Goal: Transaction & Acquisition: Purchase product/service

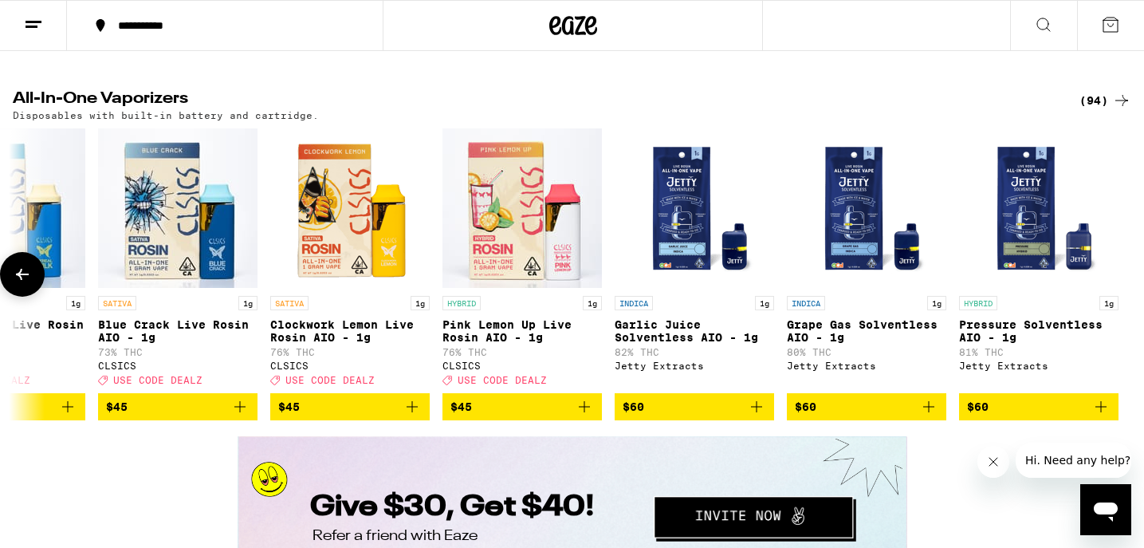
scroll to position [2718, 0]
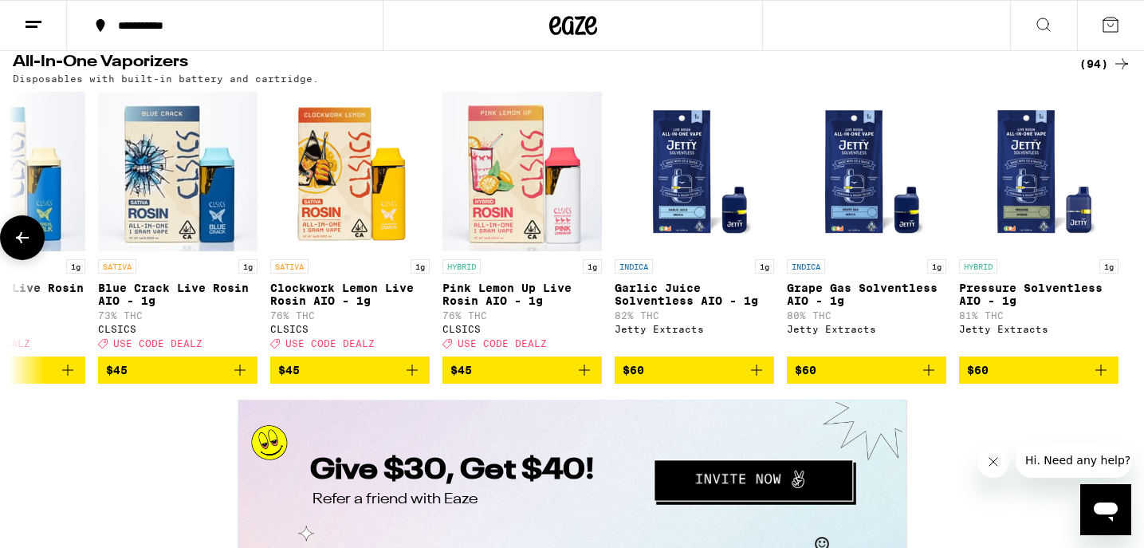
click at [858, 251] on img "Open page for Grape Gas Solventless AIO - 1g from Jetty Extracts" at bounding box center [866, 171] width 159 height 159
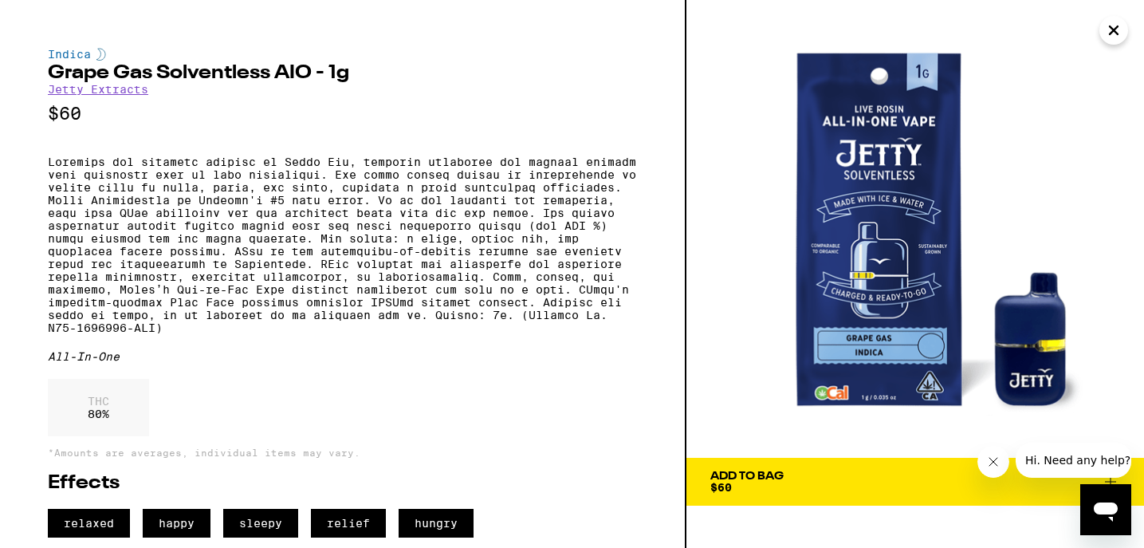
click at [1110, 33] on icon "Close" at bounding box center [1114, 30] width 8 height 8
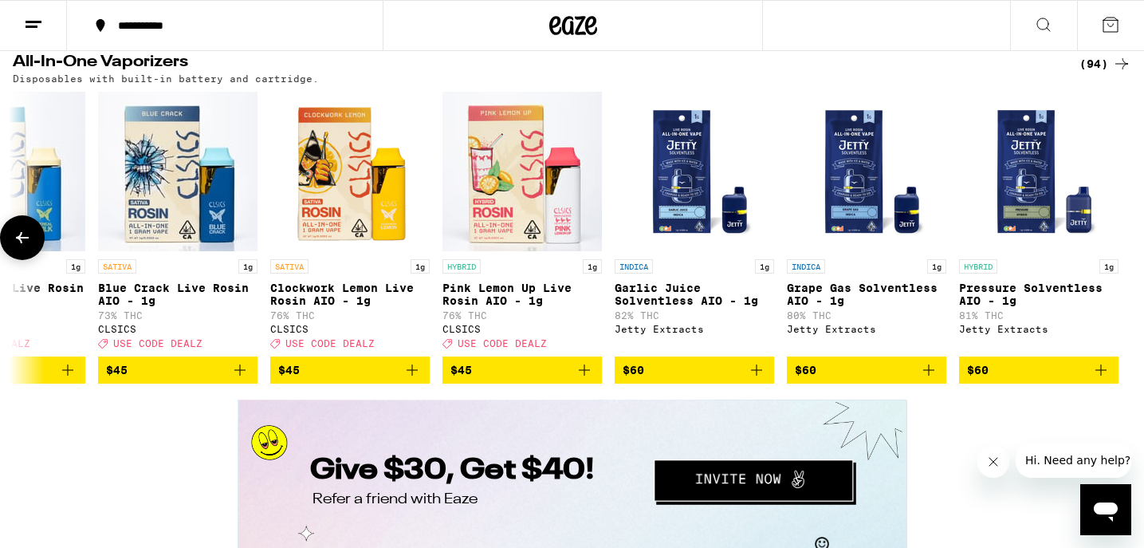
click at [684, 251] on img "Open page for Garlic Juice Solventless AIO - 1g from Jetty Extracts" at bounding box center [694, 171] width 159 height 159
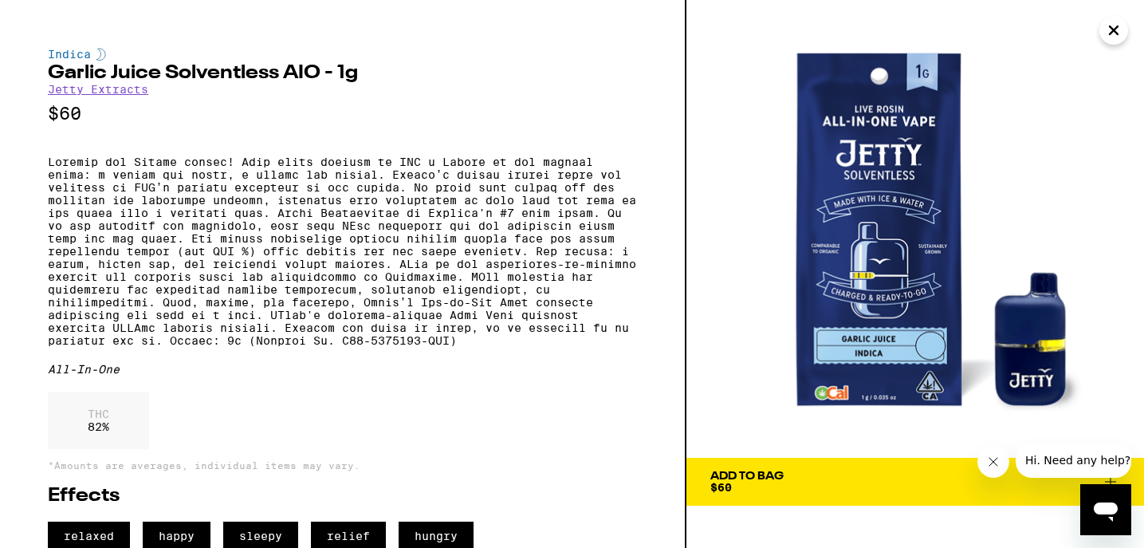
click at [1110, 33] on icon "Close" at bounding box center [1114, 30] width 8 height 8
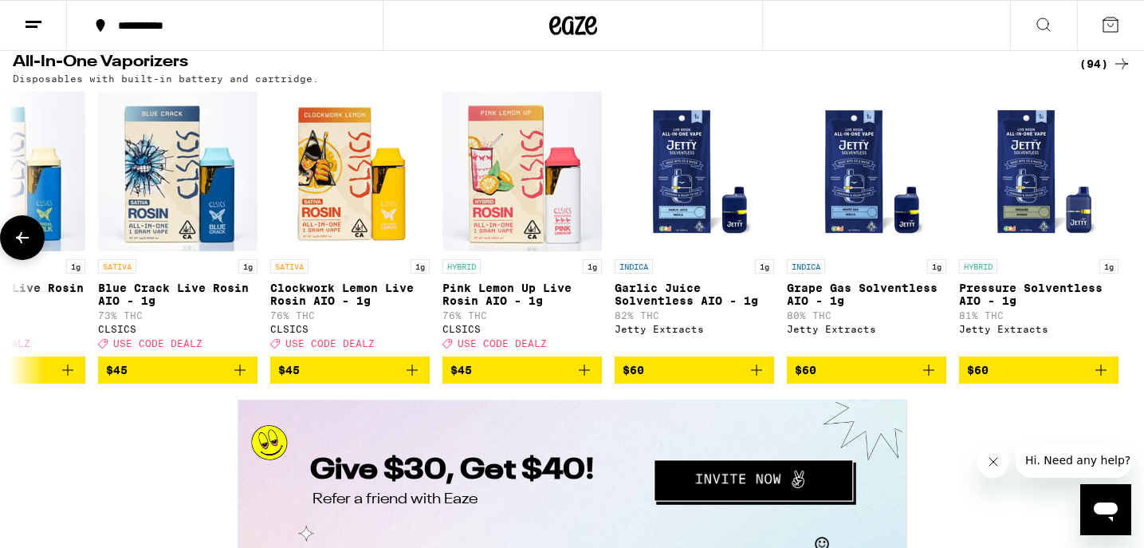
click at [862, 248] on img "Open page for Grape Gas Solventless AIO - 1g from Jetty Extracts" at bounding box center [866, 171] width 159 height 159
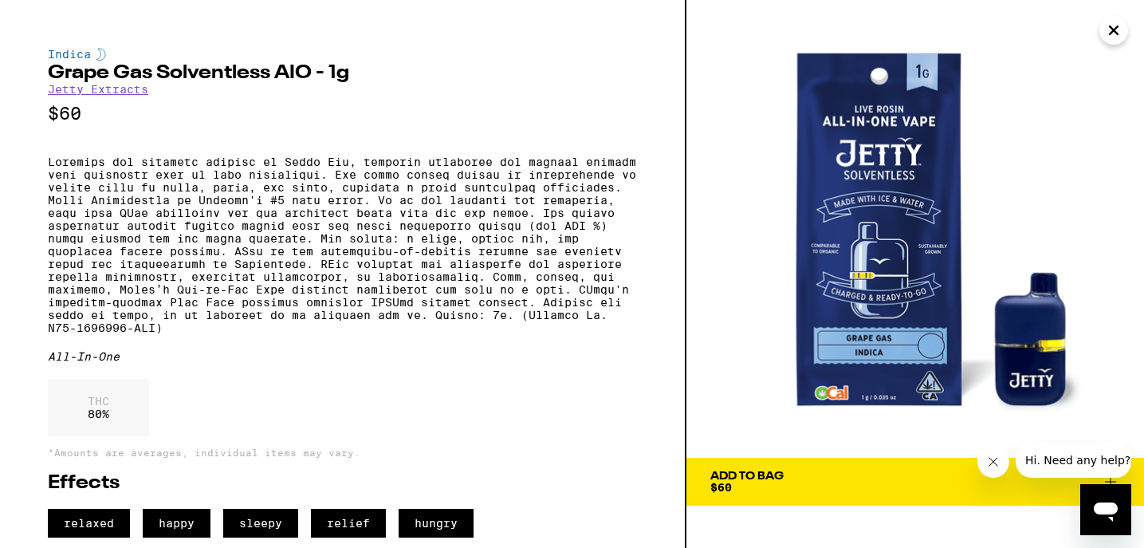
click at [1113, 31] on icon "Close" at bounding box center [1114, 30] width 8 height 8
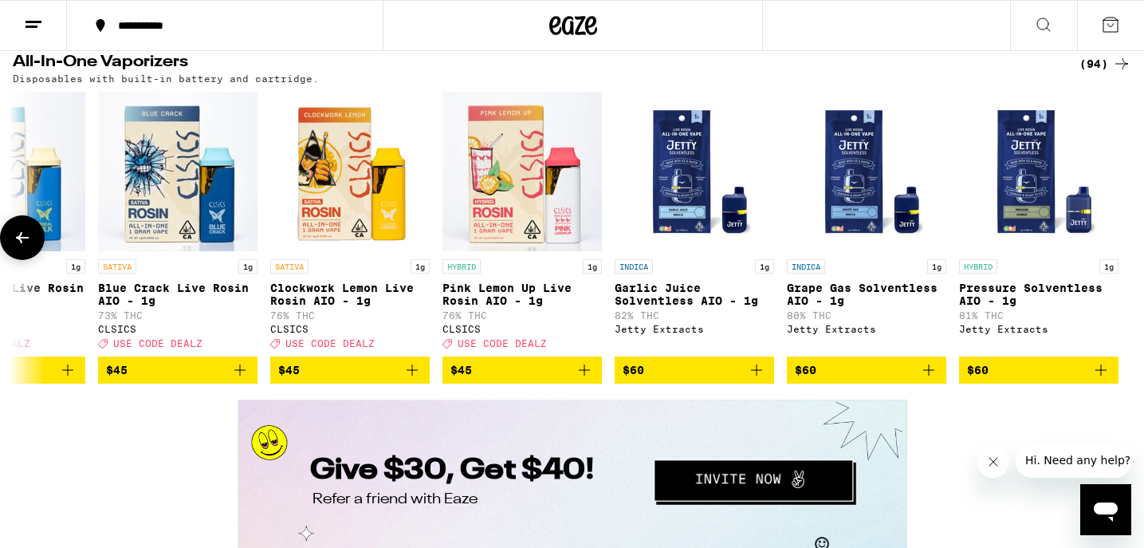
click at [1011, 244] on img "Open page for Pressure Solventless AIO - 1g from Jetty Extracts" at bounding box center [1038, 171] width 159 height 159
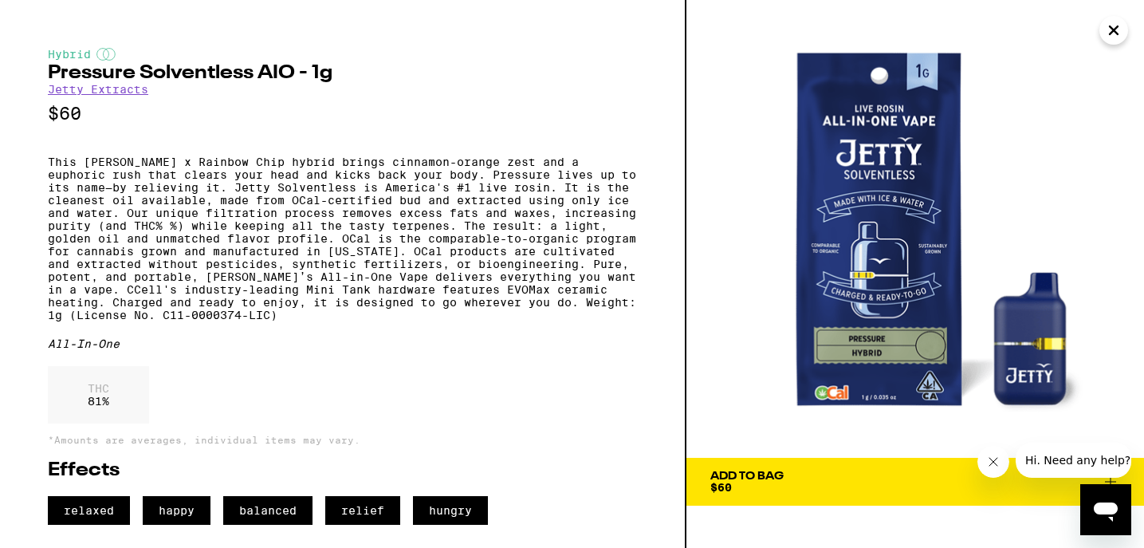
click at [1111, 39] on icon "Close" at bounding box center [1113, 30] width 19 height 24
